Goal: Communication & Community: Answer question/provide support

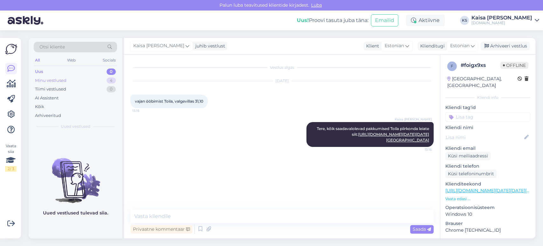
scroll to position [18, 0]
click at [95, 81] on div "Minu vestlused 4" at bounding box center [75, 80] width 83 height 9
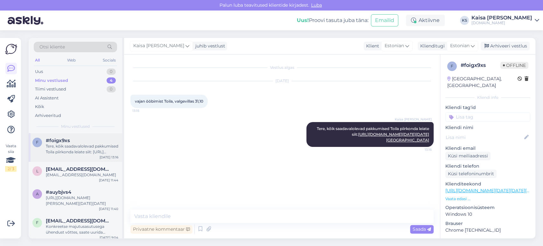
click at [69, 148] on div "Tere, kõik saadavalolevad pakkumised Toila piirkonda leiate siit: [URL][DOMAIN_…" at bounding box center [82, 148] width 73 height 11
click at [70, 167] on span "[EMAIL_ADDRESS][DOMAIN_NAME]" at bounding box center [79, 169] width 66 height 6
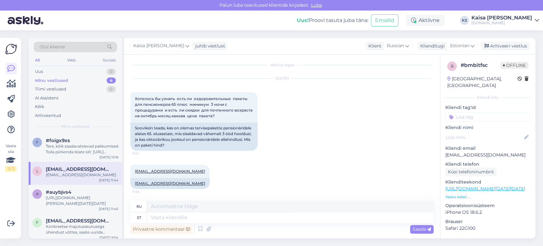
scroll to position [3, 0]
drag, startPoint x: 175, startPoint y: 170, endPoint x: 135, endPoint y: 173, distance: 40.2
click at [135, 173] on div "[EMAIL_ADDRESS][DOMAIN_NAME] 11:44" at bounding box center [169, 170] width 79 height 13
copy link "[EMAIL_ADDRESS][DOMAIN_NAME]"
click at [101, 70] on div "Uus 1" at bounding box center [75, 71] width 83 height 9
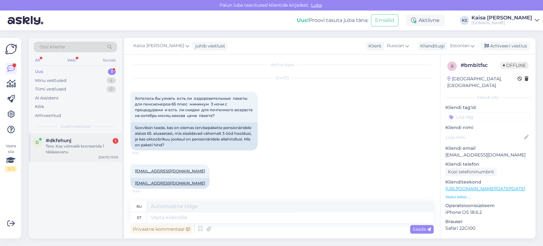
click at [77, 143] on div "Tere. Kas võimalik broneerida 1 täiskasvanu" at bounding box center [82, 148] width 73 height 11
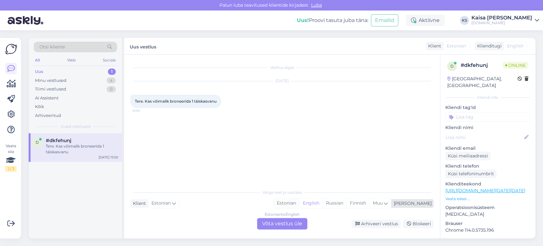
click at [299, 201] on div "Estonian" at bounding box center [287, 203] width 26 height 10
click at [295, 220] on div "Estonian to Estonian Võta vestlus üle" at bounding box center [282, 223] width 50 height 11
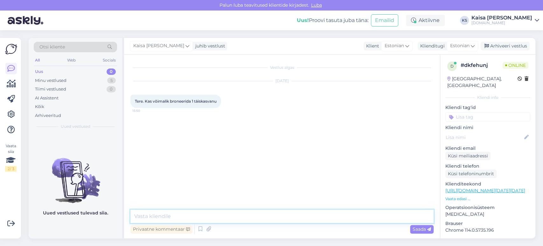
click at [296, 217] on textarea at bounding box center [281, 215] width 303 height 13
click at [463, 196] on p "Vaata edasi ..." at bounding box center [488, 199] width 85 height 6
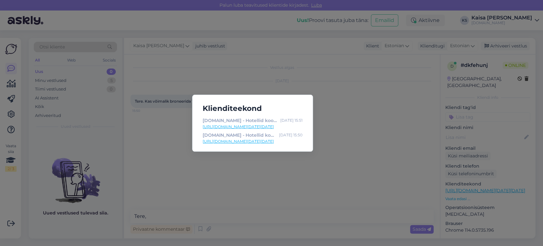
click at [275, 211] on div "Klienditeekond [DOMAIN_NAME] - Hotellid koos võluvate lisavõimalustega [DATE] 1…" at bounding box center [271, 123] width 543 height 246
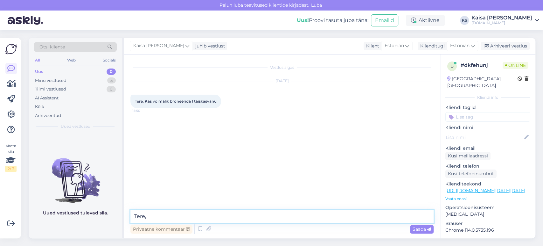
click at [272, 216] on textarea "Tere," at bounding box center [281, 215] width 303 height 13
type textarea "Tere, klikkides külaliste lahtril, saate külaliste arvu muuta."
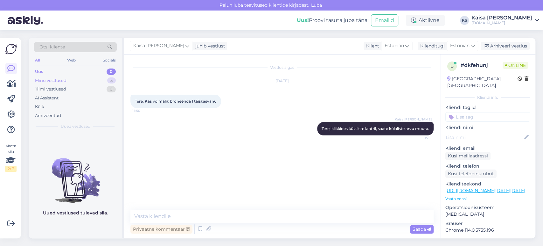
click at [81, 81] on div "Minu vestlused 5" at bounding box center [75, 80] width 83 height 9
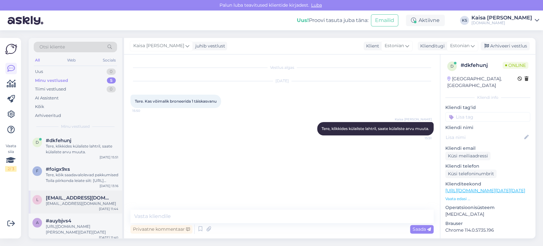
click at [71, 193] on div "l [EMAIL_ADDRESS][DOMAIN_NAME] [EMAIL_ADDRESS][DOMAIN_NAME] [DATE] 11:44" at bounding box center [76, 201] width 94 height 23
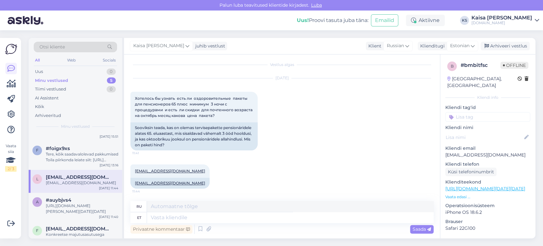
scroll to position [32, 0]
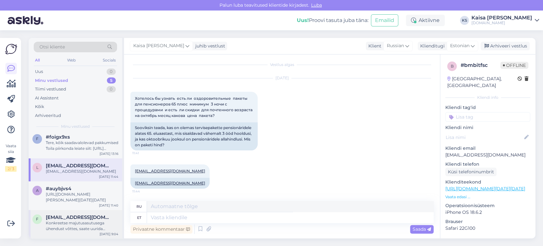
click at [68, 217] on span "[EMAIL_ADDRESS][DOMAIN_NAME]" at bounding box center [79, 217] width 66 height 6
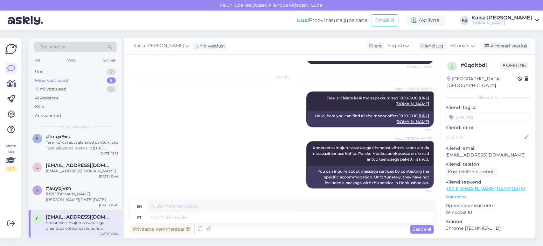
scroll to position [26, 0]
click at [511, 47] on div "Arhiveeri vestlus" at bounding box center [505, 46] width 49 height 9
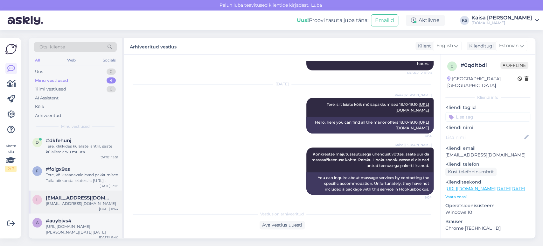
click at [60, 206] on div "[EMAIL_ADDRESS][DOMAIN_NAME]" at bounding box center [82, 203] width 73 height 6
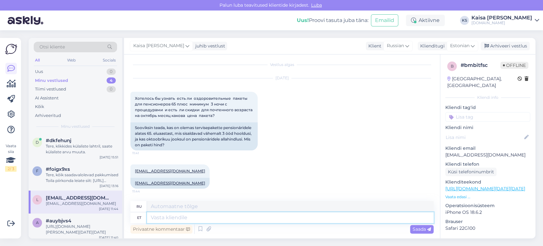
click at [334, 221] on textarea at bounding box center [290, 217] width 287 height 11
type textarea "Tere, vas"
type textarea "Привет,"
type textarea "Tere, vastas"
type textarea "Привет, ответил"
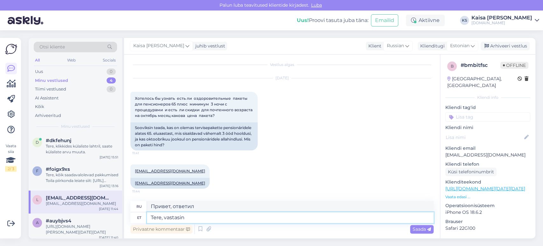
type textarea "Tere, vastasin T"
type textarea "Здравствуйте, ответил [PERSON_NAME]."
type textarea "Tere, vastasin Teile"
type textarea "Здравствуйте, я вам ответил."
type textarea "Tere, vastasin Teile e-maili t"
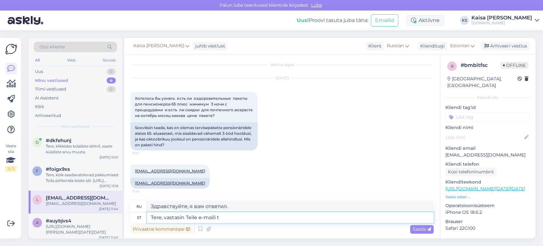
type textarea "Привет, я ответил на твое письмо."
type textarea "Tere, vastasin Teile e-[PERSON_NAME]."
type textarea "Здравствуйте, я ответил вам по электронной почте."
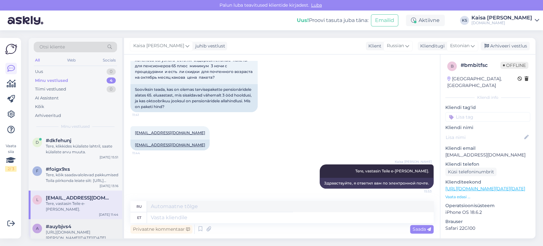
click at [70, 229] on div "[URL][DOMAIN_NAME][PERSON_NAME][DATE][DATE]" at bounding box center [82, 234] width 73 height 11
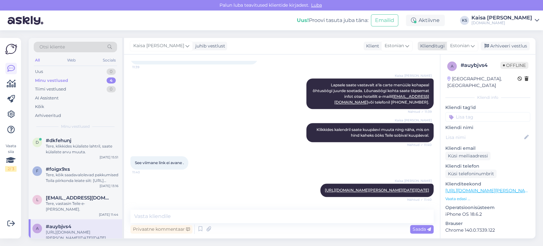
drag, startPoint x: 494, startPoint y: 46, endPoint x: 484, endPoint y: 47, distance: 9.9
click at [494, 46] on div "Arhiveeri vestlus" at bounding box center [505, 46] width 49 height 9
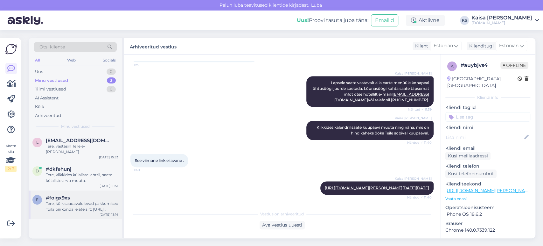
click at [82, 200] on div "Tere, kõik saadavalolevad pakkumised Toila piirkonda leiate siit: [URL][DOMAIN_…" at bounding box center [82, 205] width 73 height 11
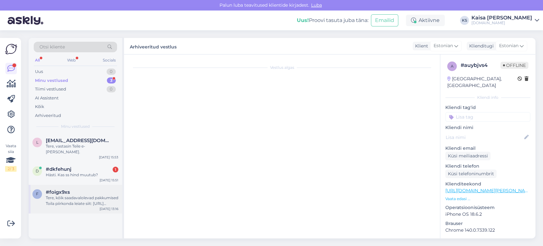
scroll to position [18, 0]
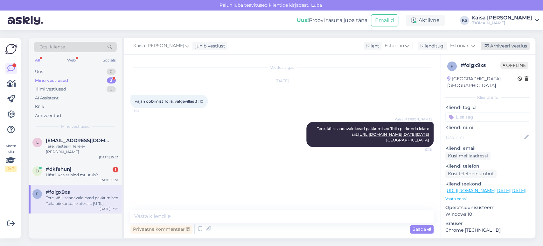
click at [497, 45] on div "Arhiveeri vestlus" at bounding box center [505, 46] width 49 height 9
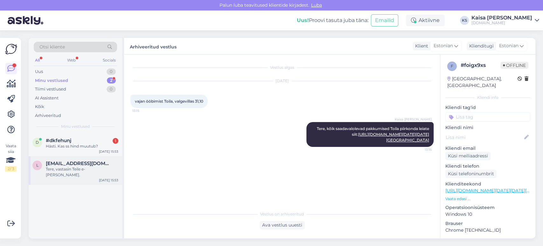
click at [70, 164] on span "[EMAIL_ADDRESS][DOMAIN_NAME]" at bounding box center [79, 163] width 66 height 6
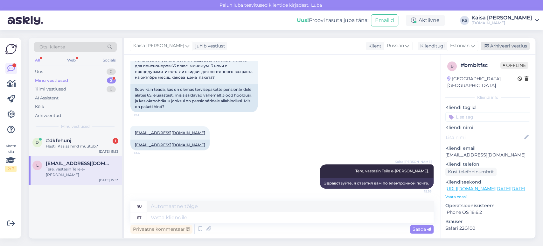
click at [507, 48] on div "Arhiveeri vestlus" at bounding box center [505, 46] width 49 height 9
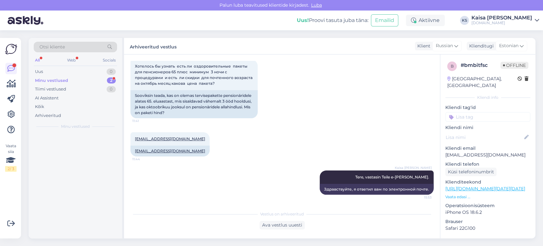
scroll to position [35, 0]
click at [64, 141] on span "#dkfehunj" at bounding box center [58, 140] width 25 height 6
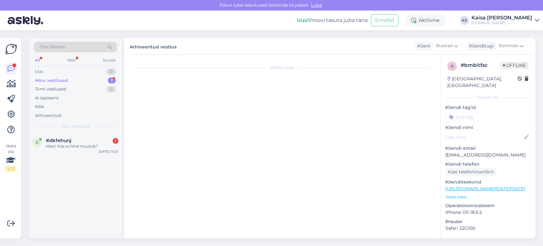
scroll to position [0, 0]
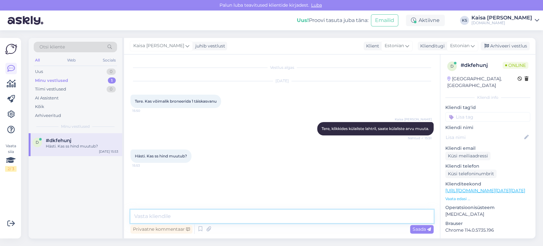
click at [255, 216] on textarea at bounding box center [281, 215] width 303 height 13
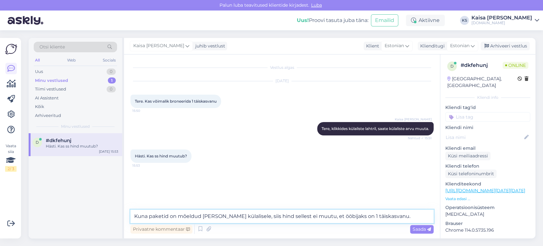
type textarea "Kuna paketid on mõeldud [PERSON_NAME] külalisele, siis hind sellest ei muutu, e…"
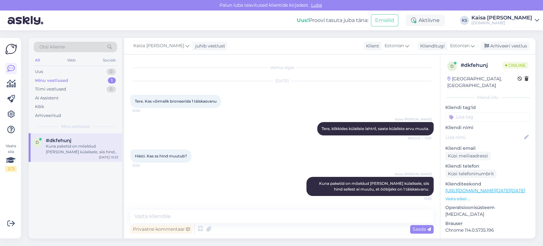
click at [247, 160] on div "Hästi. Kas ss hind muutub? 15:53" at bounding box center [281, 155] width 303 height 27
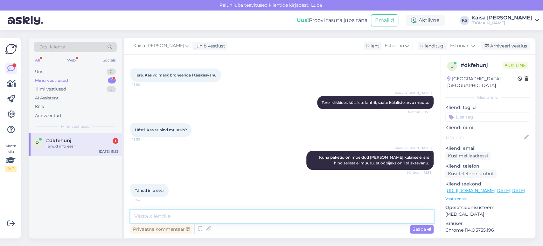
click at [204, 221] on textarea at bounding box center [281, 215] width 303 height 13
type textarea "Palun."
